Goal: Transaction & Acquisition: Purchase product/service

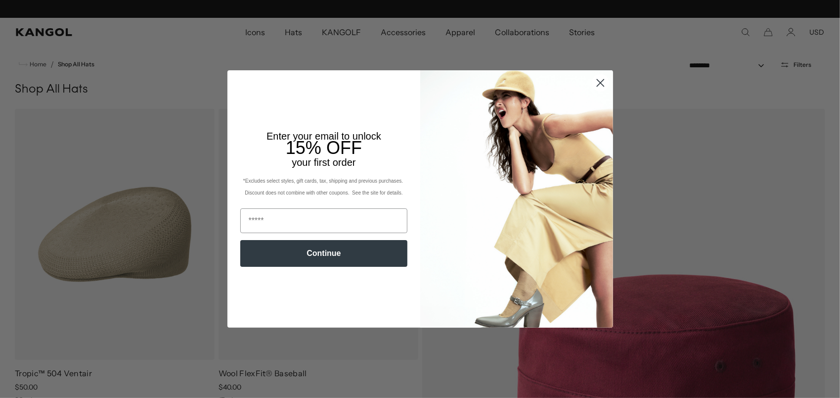
scroll to position [0, 204]
click at [597, 83] on icon "Close dialog" at bounding box center [600, 82] width 7 height 7
